Goal: Transaction & Acquisition: Purchase product/service

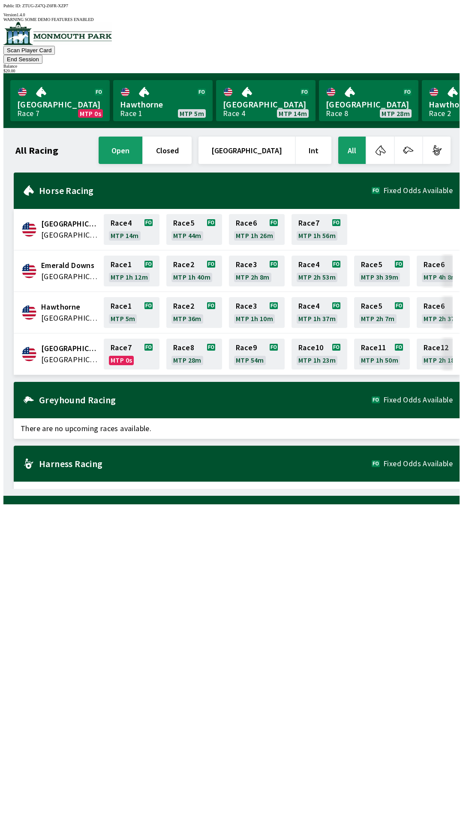
click at [431, 69] on div "$ 20.00" at bounding box center [231, 71] width 456 height 5
click at [42, 55] on button "End Session" at bounding box center [22, 59] width 39 height 9
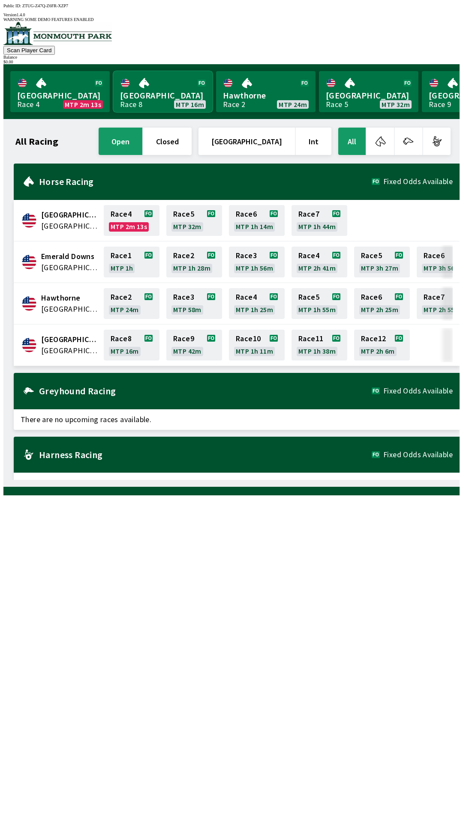
click at [165, 86] on link "[GEOGRAPHIC_DATA] Race 8 MTP 16m" at bounding box center [162, 91] width 99 height 41
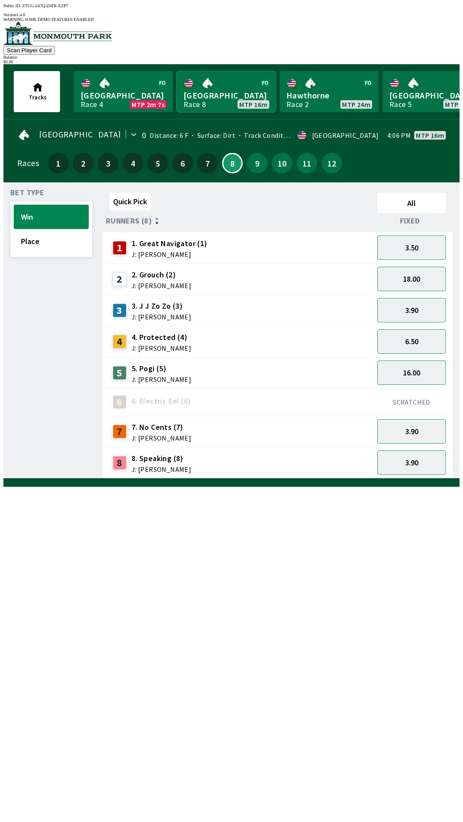
click at [217, 89] on link "[GEOGRAPHIC_DATA] Race 8 MTP 16m" at bounding box center [225, 91] width 99 height 41
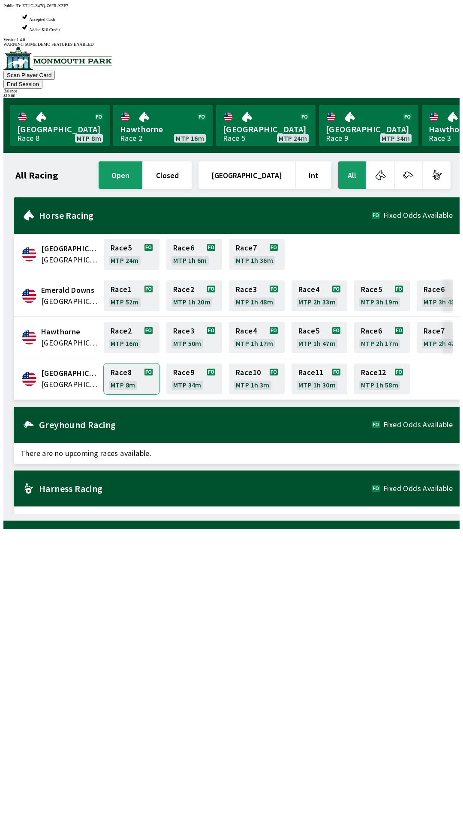
click at [134, 364] on link "Race 8 MTP 8m" at bounding box center [132, 379] width 56 height 31
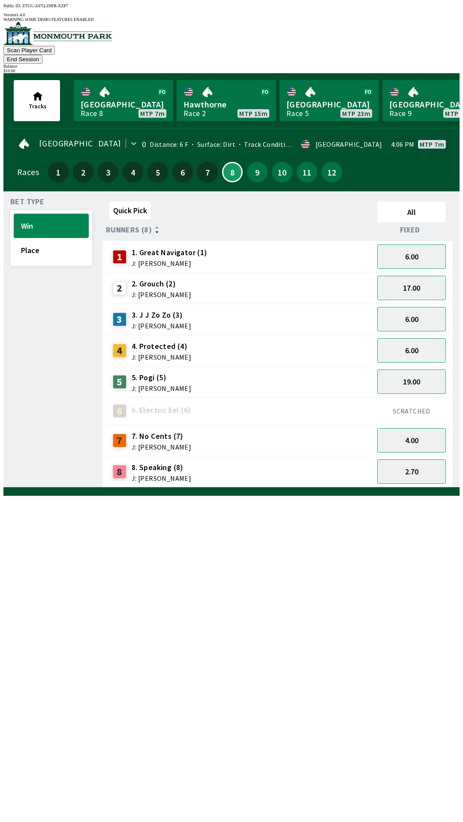
click at [39, 198] on span "Bet Type" at bounding box center [27, 201] width 34 height 7
click at [255, 162] on button "9" at bounding box center [257, 172] width 21 height 21
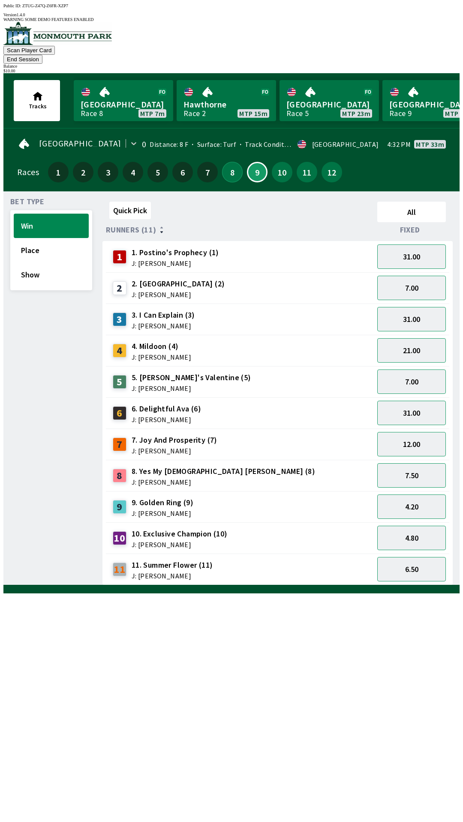
click at [230, 162] on button "8" at bounding box center [232, 172] width 21 height 21
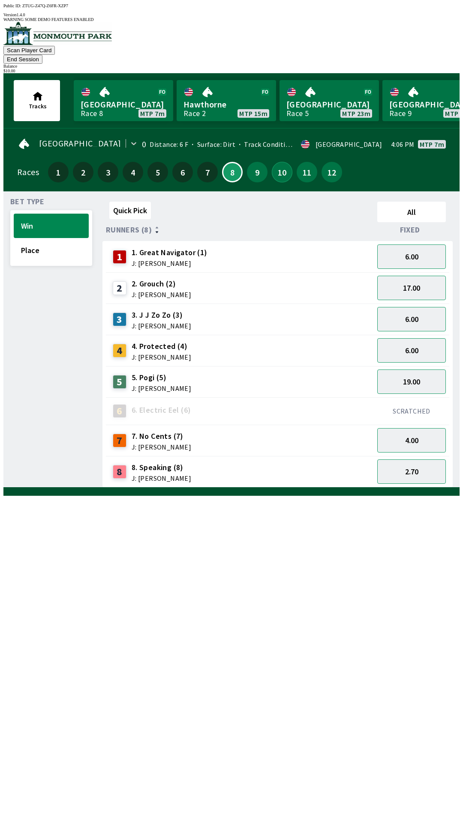
click at [272, 162] on button "10" at bounding box center [282, 172] width 21 height 21
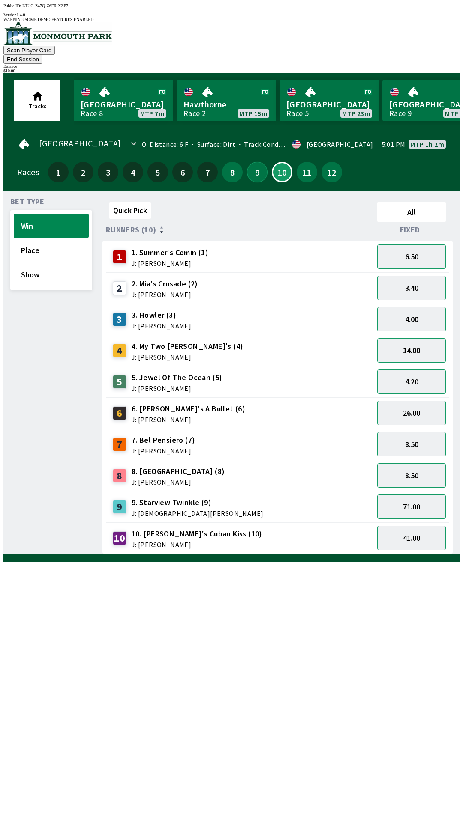
click at [248, 162] on button "9" at bounding box center [257, 172] width 21 height 21
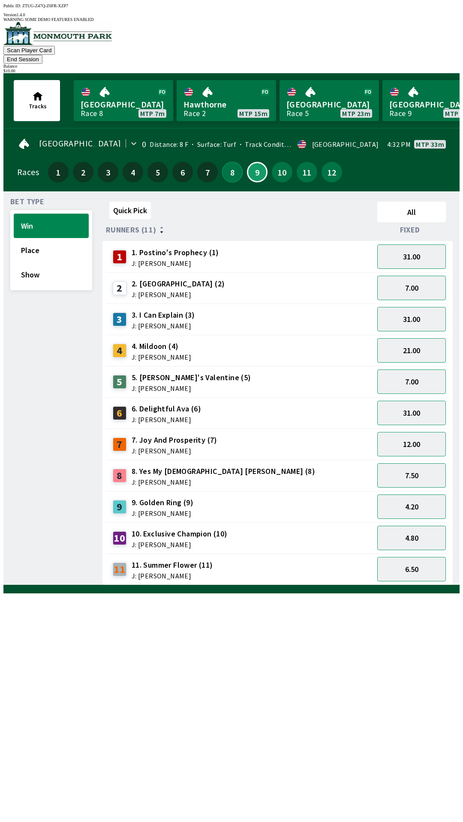
click at [228, 162] on button "8" at bounding box center [232, 172] width 21 height 21
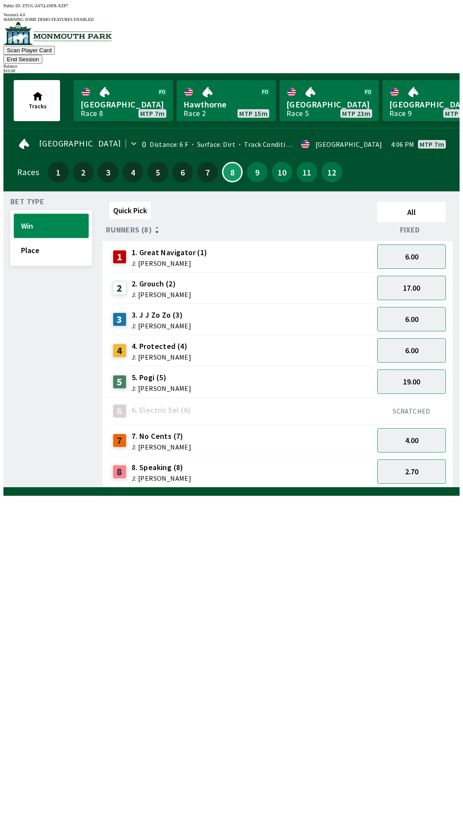
click at [63, 218] on button "Win" at bounding box center [51, 226] width 75 height 24
click at [140, 241] on div "1 1. Great Navigator (1) J: [PERSON_NAME]" at bounding box center [240, 256] width 268 height 31
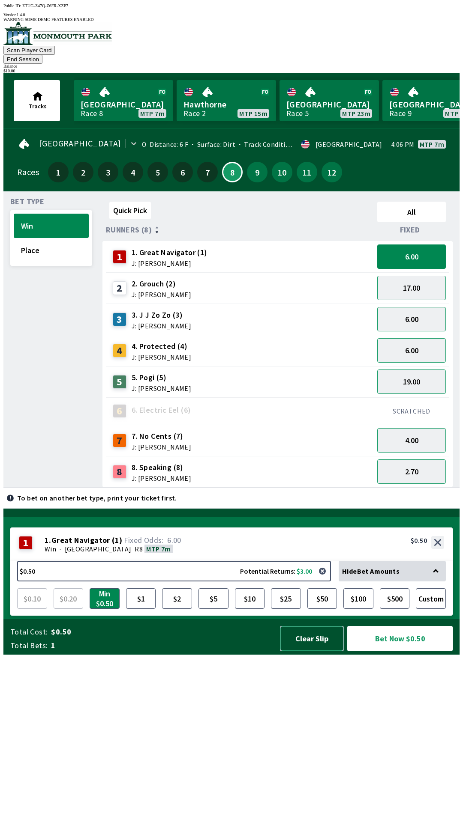
click at [319, 652] on button "Clear Slip" at bounding box center [312, 638] width 64 height 25
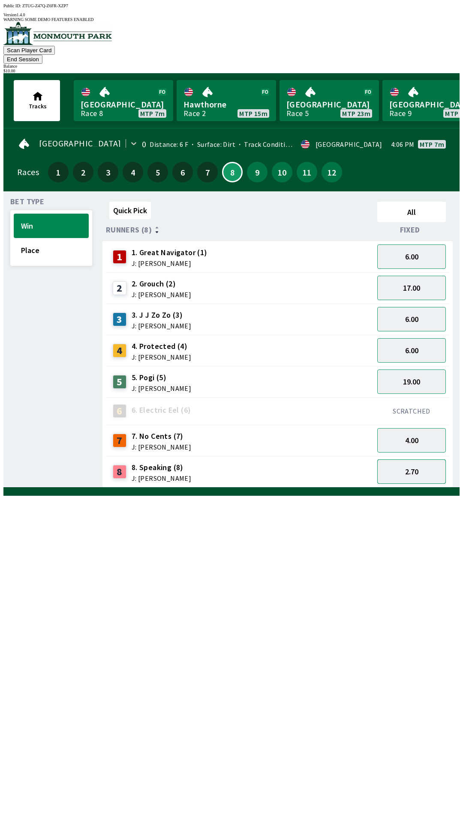
click at [416, 463] on button "2.70" at bounding box center [411, 472] width 69 height 24
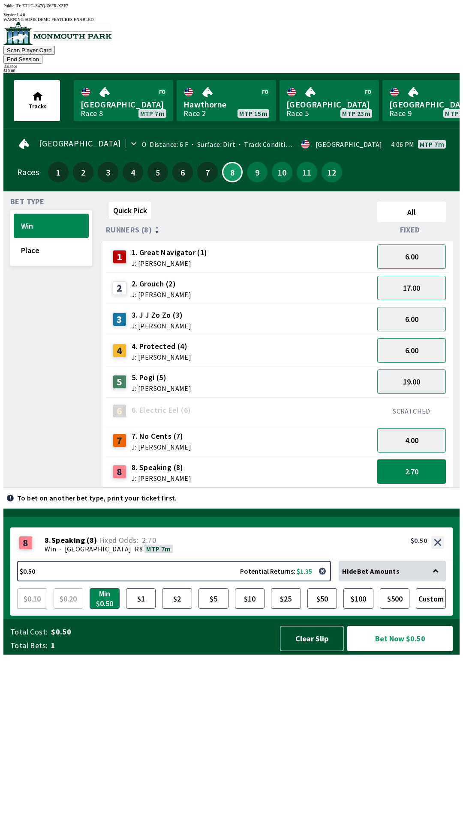
click at [317, 652] on button "Clear Slip" at bounding box center [312, 638] width 64 height 25
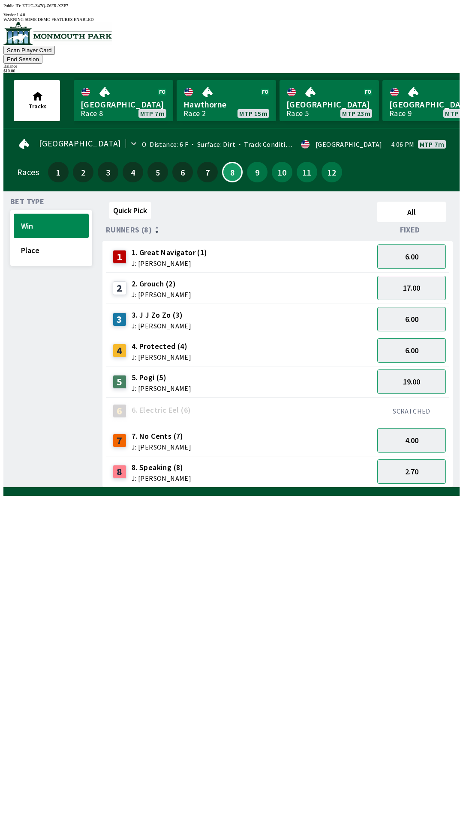
click at [42, 55] on button "End Session" at bounding box center [22, 59] width 39 height 9
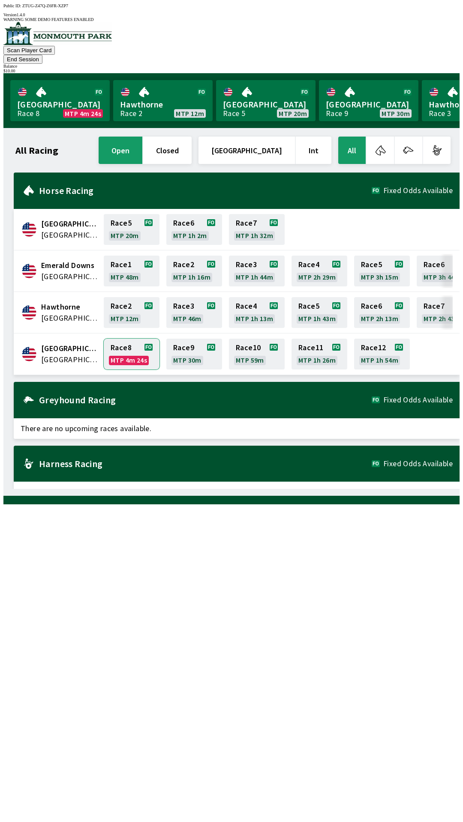
click at [126, 344] on link "Race 8 MTP 4m 24s" at bounding box center [132, 354] width 56 height 31
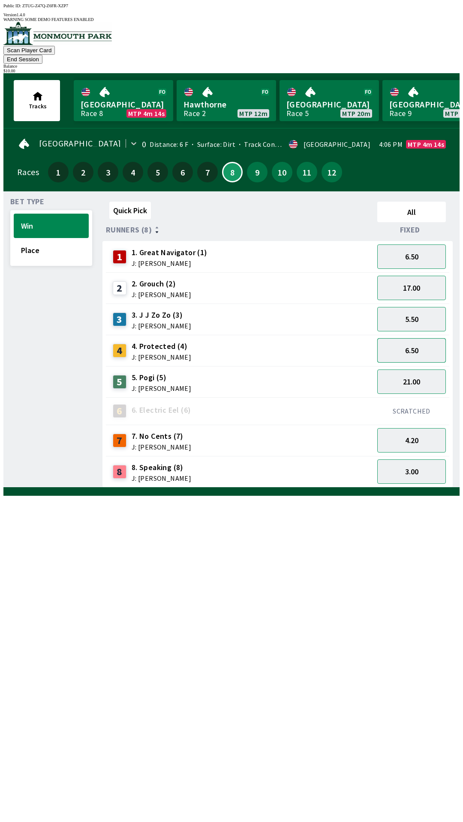
click at [428, 341] on button "6.50" at bounding box center [411, 350] width 69 height 24
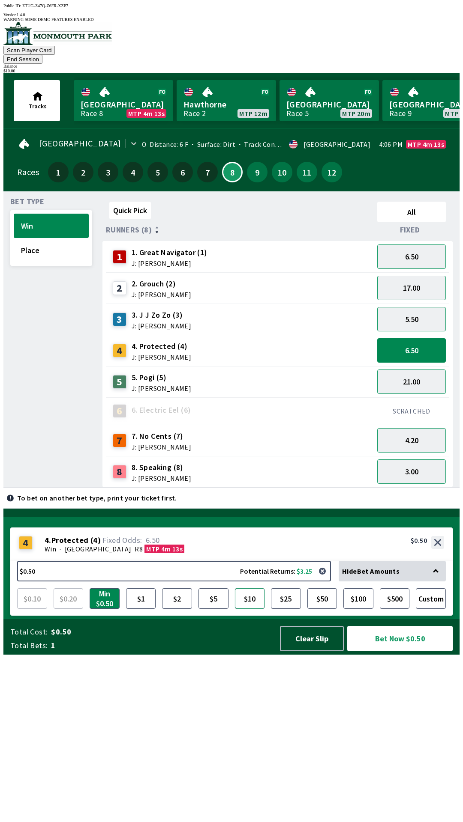
click at [252, 609] on button "$10" at bounding box center [250, 599] width 30 height 21
click at [391, 652] on button "Bet Now $10.00" at bounding box center [399, 638] width 105 height 25
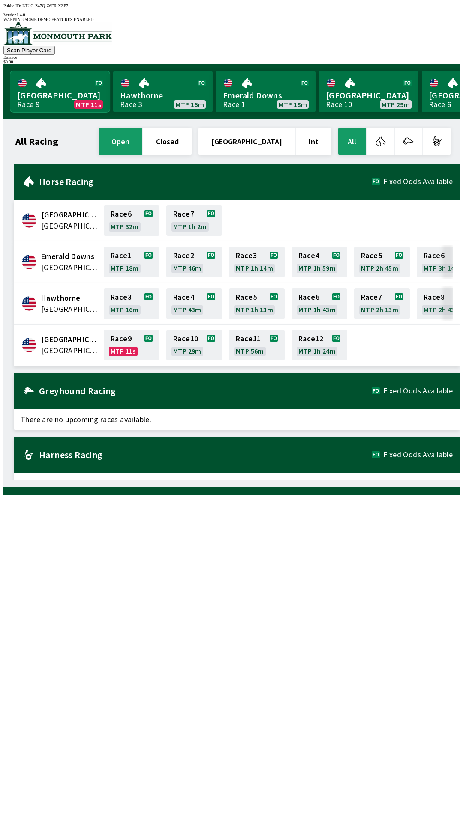
click at [52, 102] on link "[GEOGRAPHIC_DATA] Race 9 MTP 11s" at bounding box center [59, 91] width 99 height 41
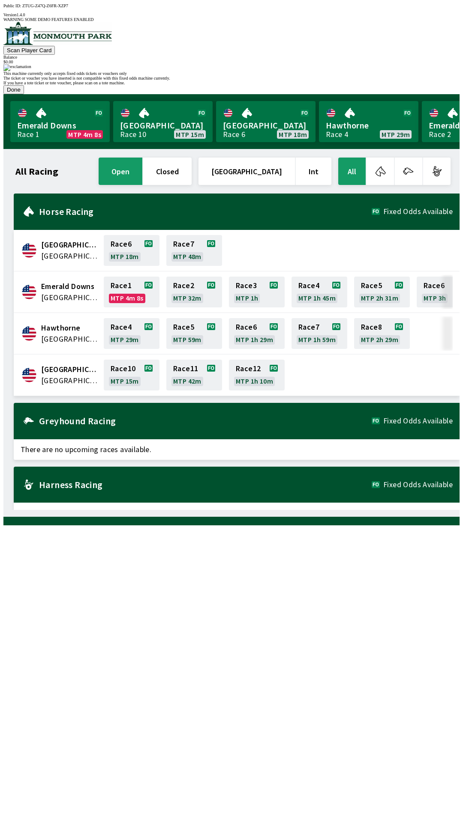
click at [24, 94] on button "Done" at bounding box center [13, 89] width 21 height 9
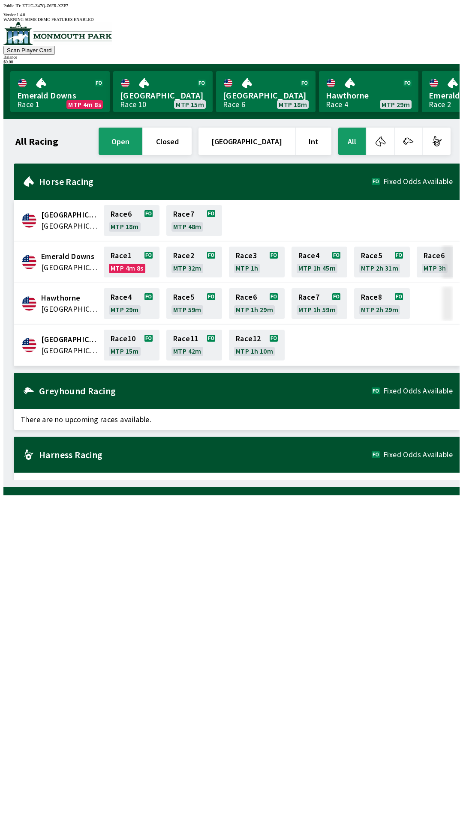
click at [289, 333] on div "Race 10 MTP 15m Race 11 MTP 42m Race 12 MTP 1h 10m" at bounding box center [277, 345] width 350 height 34
click at [132, 341] on link "Race 10 MTP 13m" at bounding box center [132, 345] width 56 height 31
click at [130, 345] on link "Race 10 MTP 12m" at bounding box center [132, 345] width 56 height 31
click at [69, 71] on link "Monmouth Park Race 10 MTP 2m 37s" at bounding box center [59, 91] width 99 height 41
click at [45, 91] on link "Monmouth Park Race 10 MTP 2m 36s" at bounding box center [59, 91] width 99 height 41
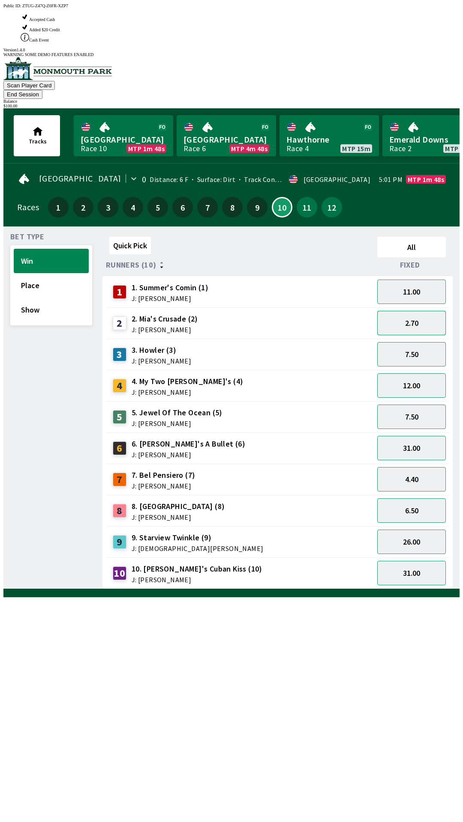
click at [430, 311] on button "2.70" at bounding box center [411, 323] width 69 height 24
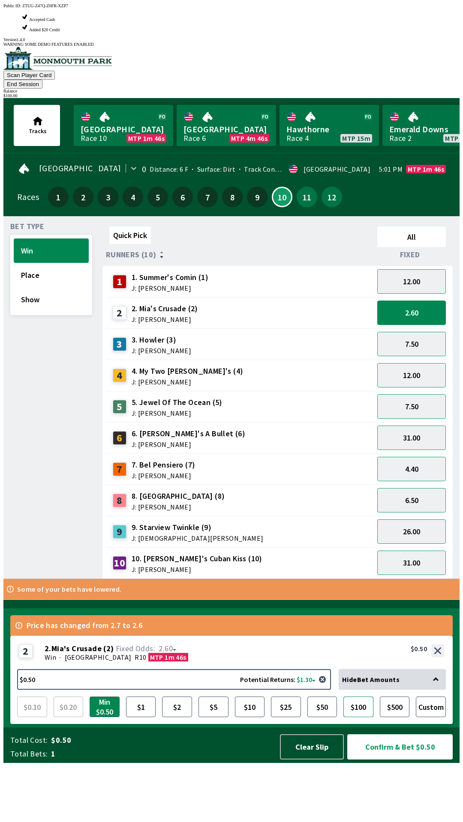
click at [359, 717] on button "$100" at bounding box center [358, 707] width 30 height 21
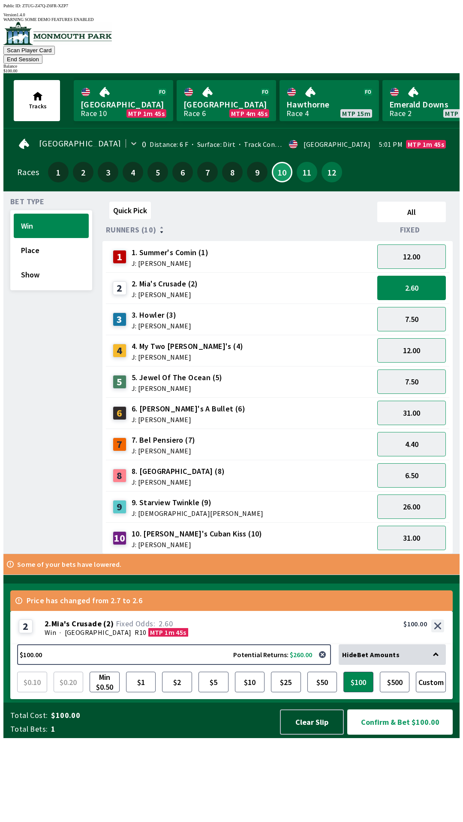
click at [419, 735] on button "Confirm & Bet $100.00" at bounding box center [399, 722] width 105 height 25
